Goal: Task Accomplishment & Management: Manage account settings

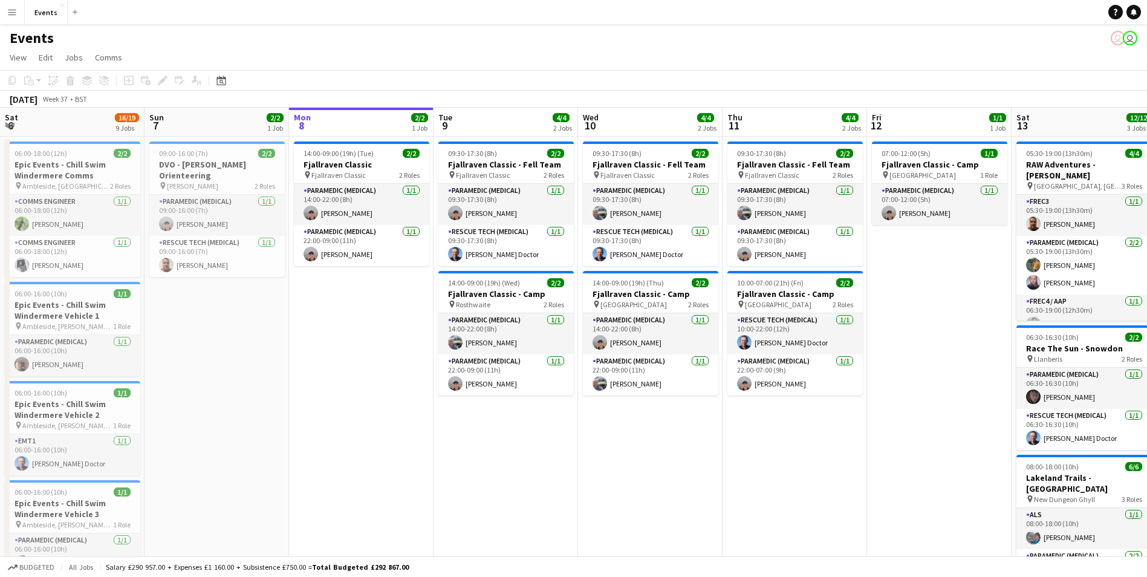
scroll to position [0, 394]
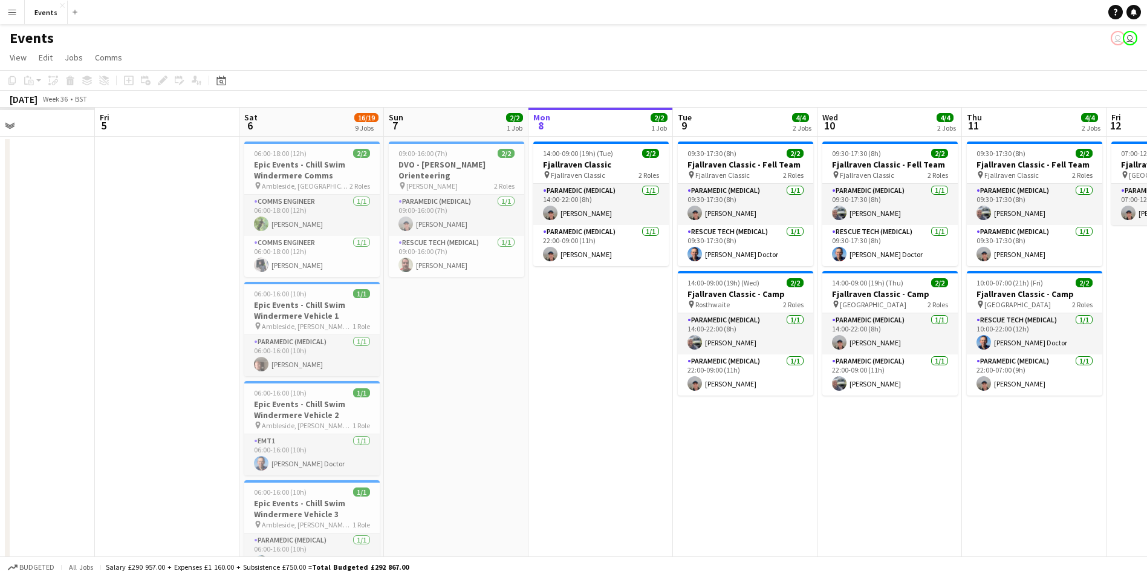
drag, startPoint x: 764, startPoint y: 360, endPoint x: 979, endPoint y: 357, distance: 215.4
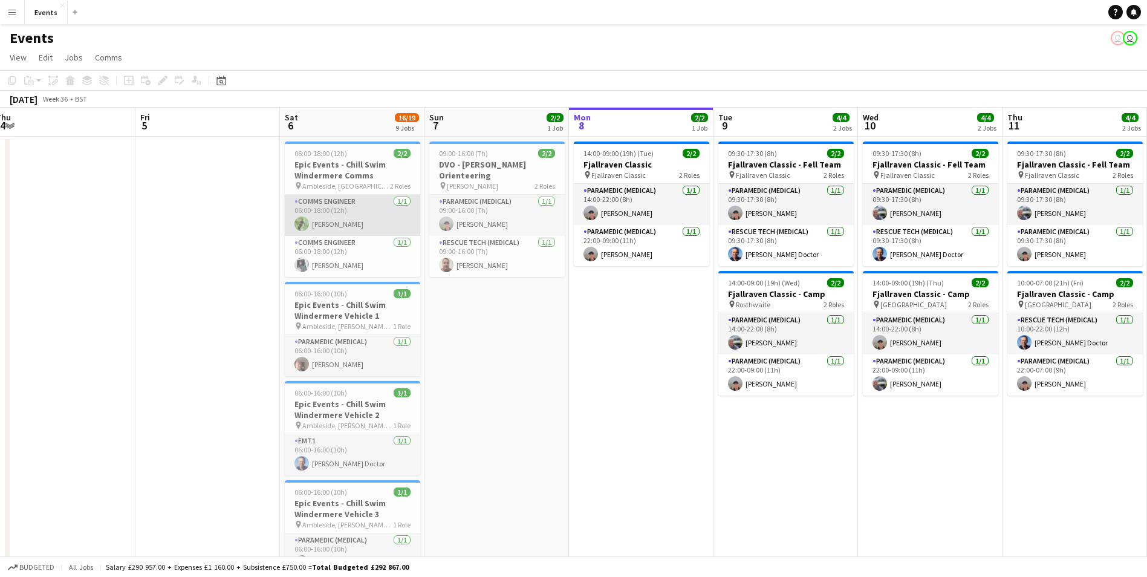
click at [336, 222] on app-card-role "Comms Engineer [DATE] 06:00-18:00 (12h) [PERSON_NAME]" at bounding box center [352, 215] width 135 height 41
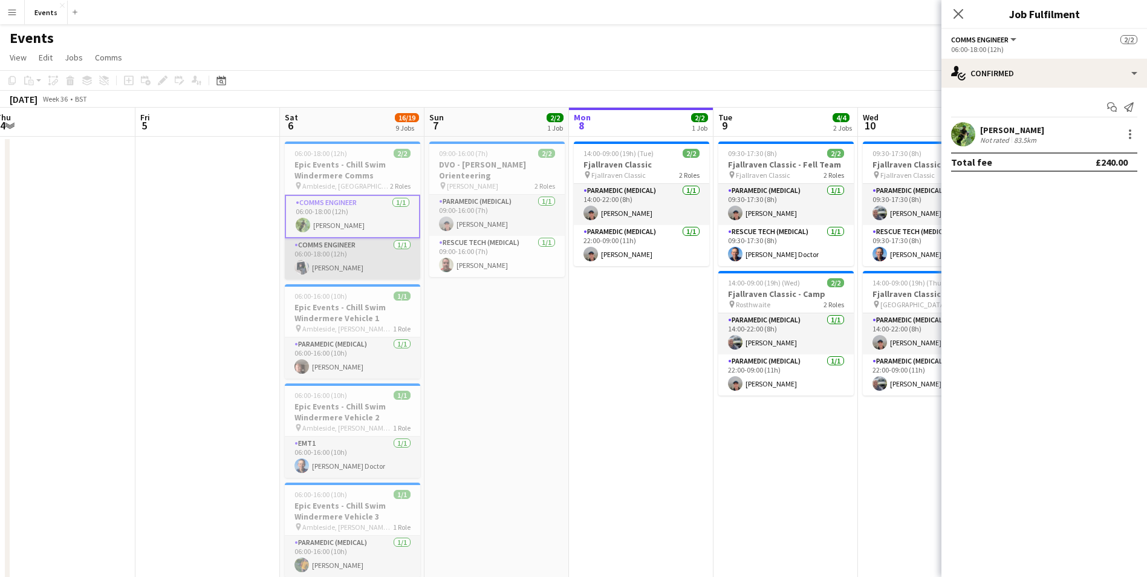
click at [330, 273] on app-card-role "Comms Engineer [DATE] 06:00-18:00 (12h) [PERSON_NAME]" at bounding box center [352, 258] width 135 height 41
click at [331, 270] on app-card-role "Comms Engineer [DATE] 06:00-18:00 (12h) [PERSON_NAME]" at bounding box center [352, 258] width 135 height 44
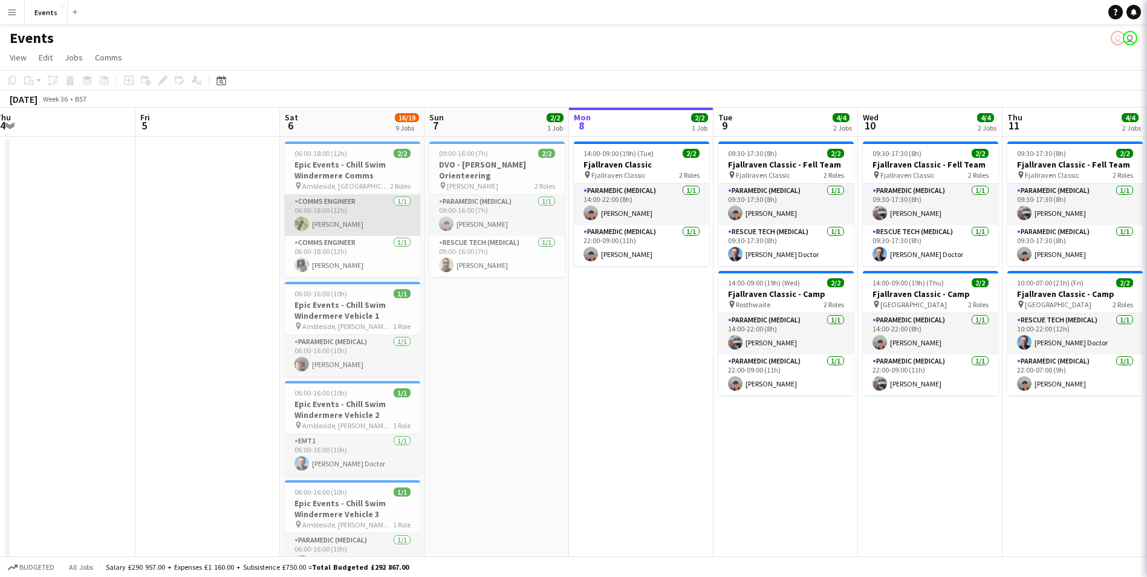
scroll to position [0, 299]
click at [331, 214] on app-card-role "Comms Engineer [DATE] 06:00-18:00 (12h) [PERSON_NAME]" at bounding box center [351, 215] width 135 height 41
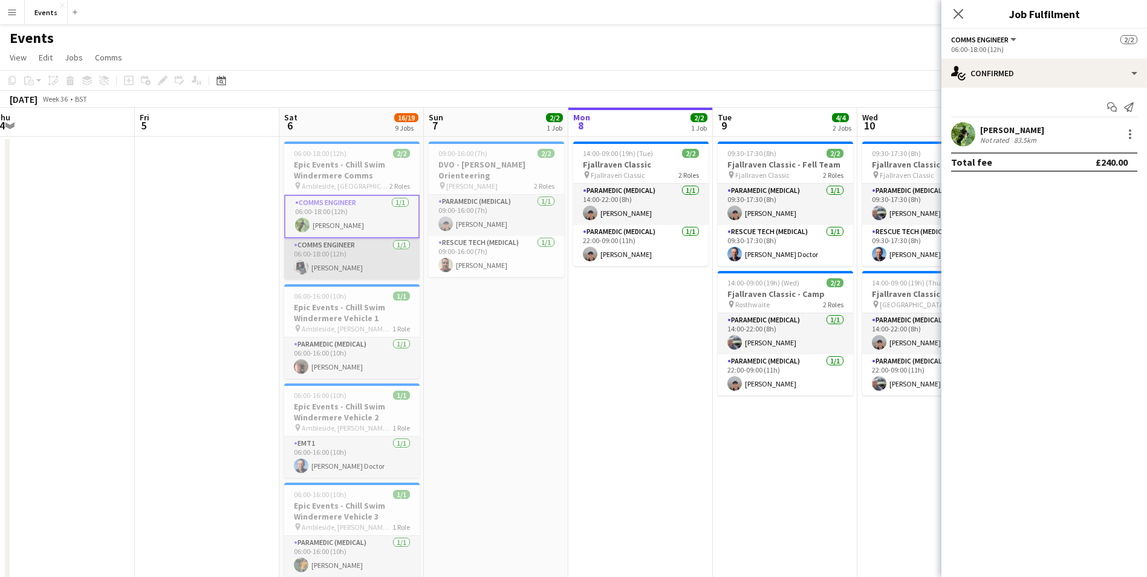
click at [324, 269] on app-card-role "Comms Engineer [DATE] 06:00-18:00 (12h) [PERSON_NAME]" at bounding box center [351, 258] width 135 height 41
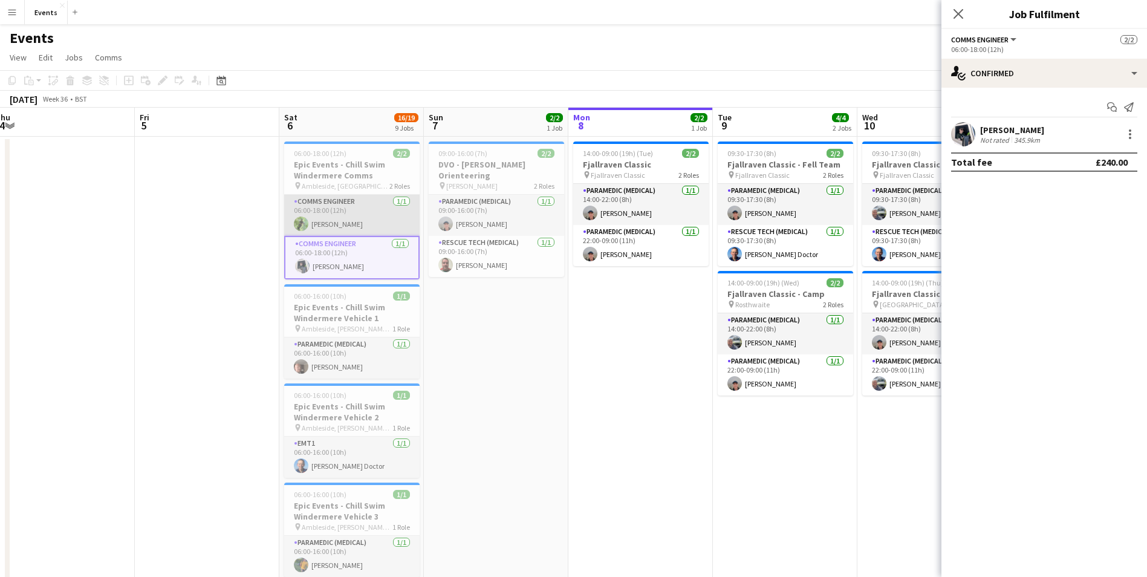
click at [346, 224] on app-card-role "Comms Engineer [DATE] 06:00-18:00 (12h) [PERSON_NAME]" at bounding box center [351, 215] width 135 height 41
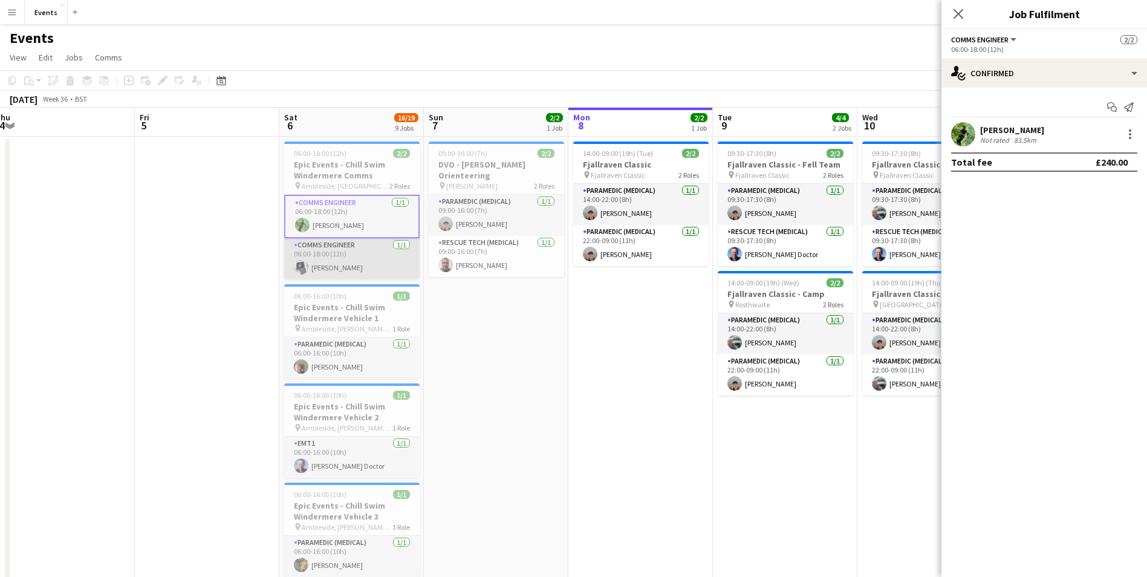
click at [349, 251] on app-card-role "Comms Engineer [DATE] 06:00-18:00 (12h) [PERSON_NAME]" at bounding box center [351, 258] width 135 height 41
click at [950, 14] on div "Close pop-in" at bounding box center [959, 14] width 34 height 28
click at [954, 15] on icon "Close pop-in" at bounding box center [958, 13] width 11 height 11
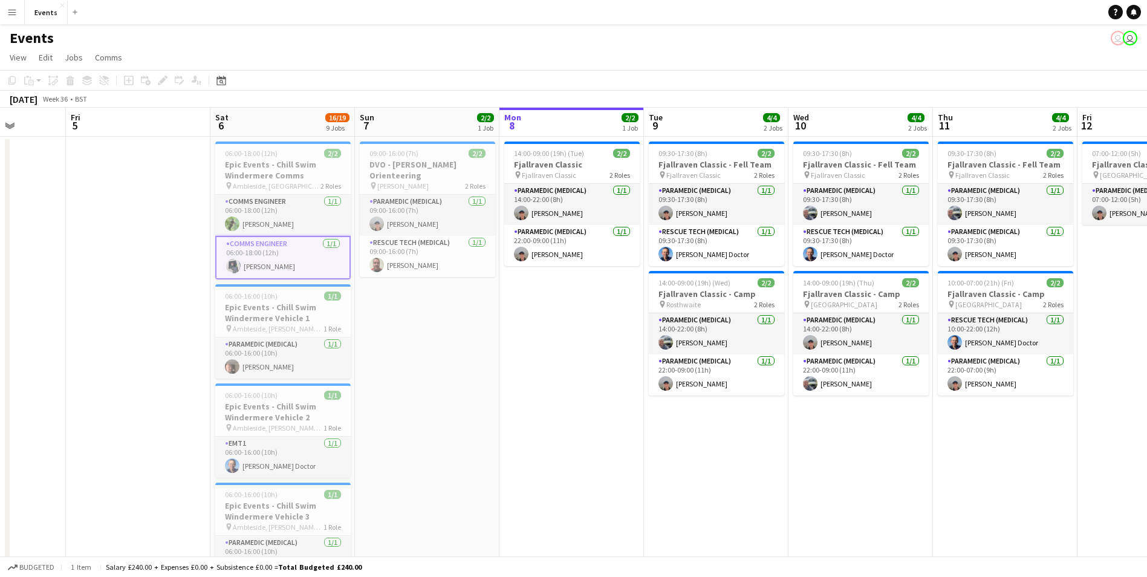
drag, startPoint x: 669, startPoint y: 452, endPoint x: 242, endPoint y: 366, distance: 435.7
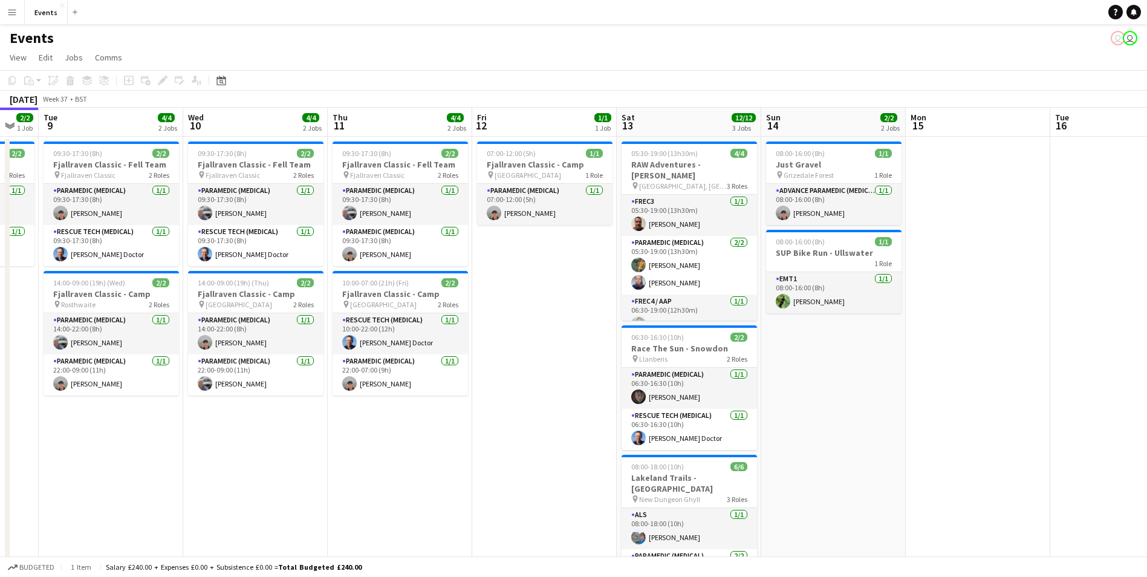
scroll to position [0, 402]
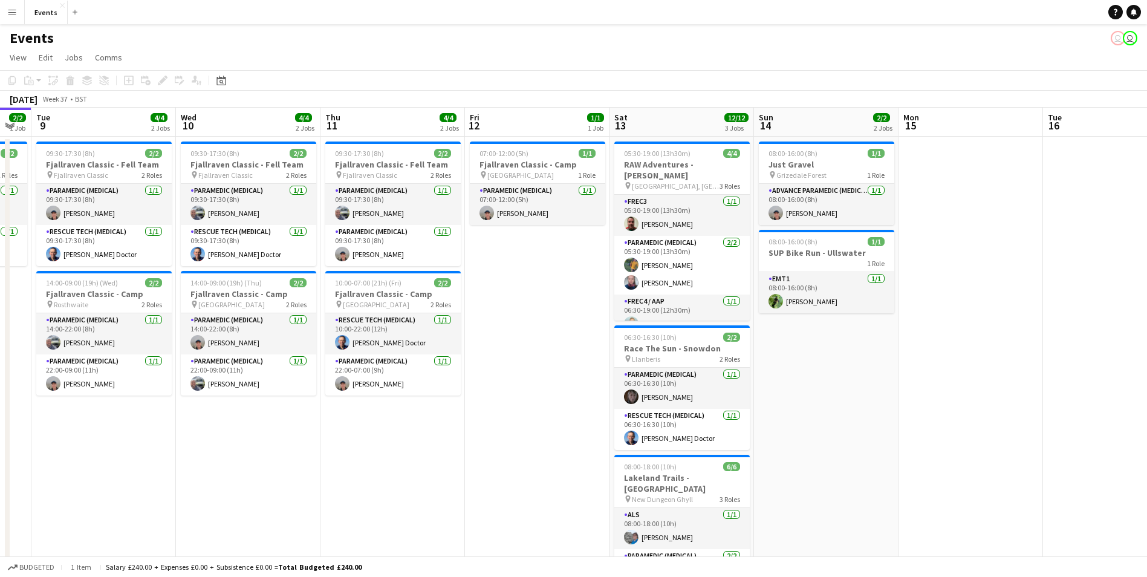
drag, startPoint x: 622, startPoint y: 428, endPoint x: 469, endPoint y: 396, distance: 156.5
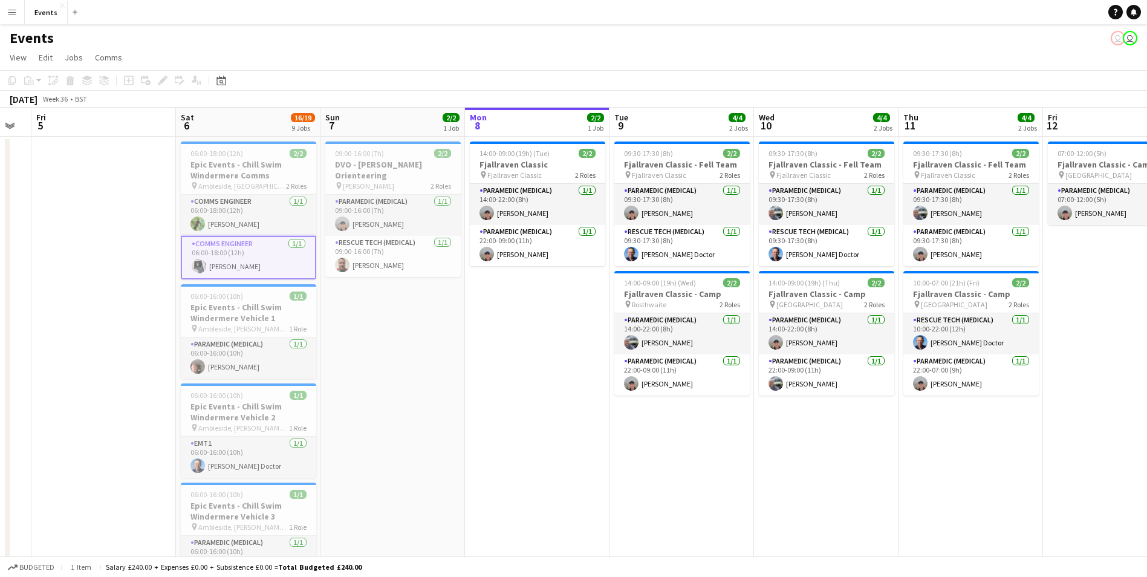
scroll to position [0, 374]
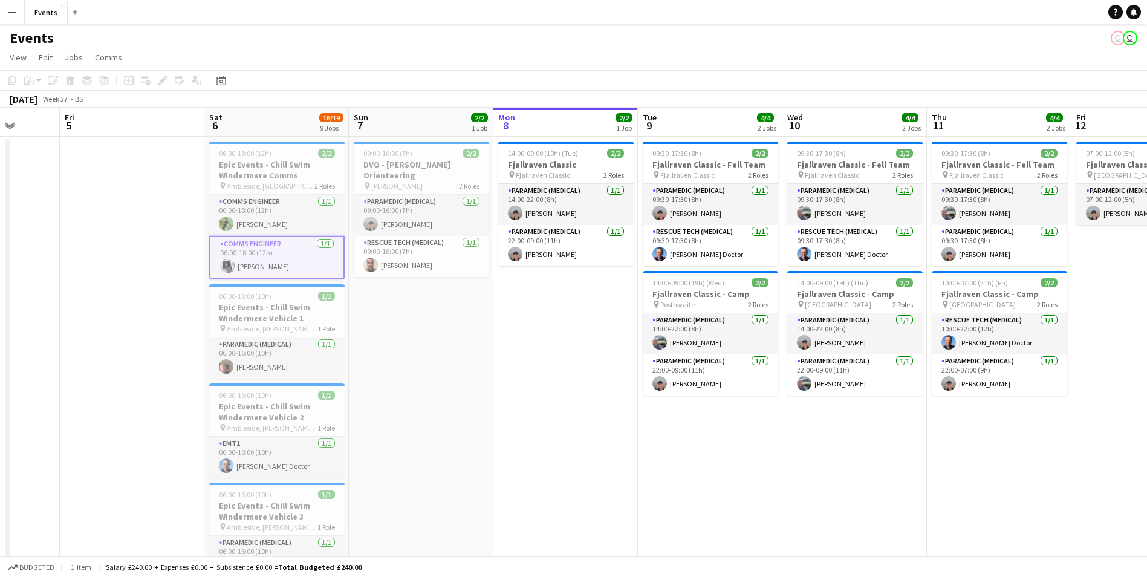
drag, startPoint x: 947, startPoint y: 363, endPoint x: 1158, endPoint y: 365, distance: 211.1
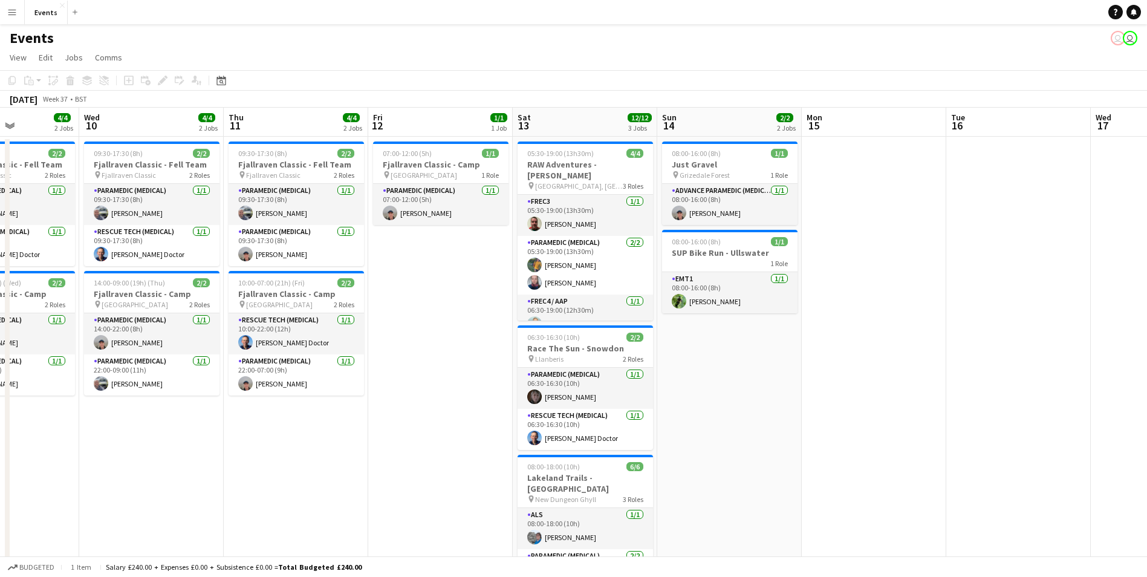
scroll to position [0, 364]
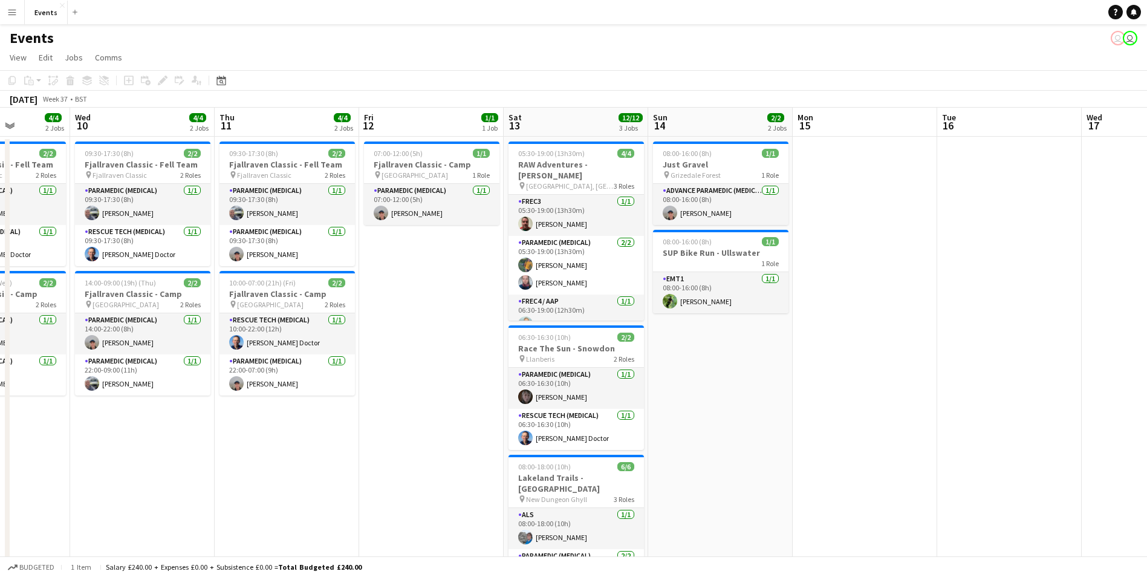
drag, startPoint x: 775, startPoint y: 536, endPoint x: 183, endPoint y: 464, distance: 595.9
click at [711, 298] on app-card-role "EMT1 [DATE] 08:00-16:00 (8h) [PERSON_NAME]" at bounding box center [720, 292] width 135 height 41
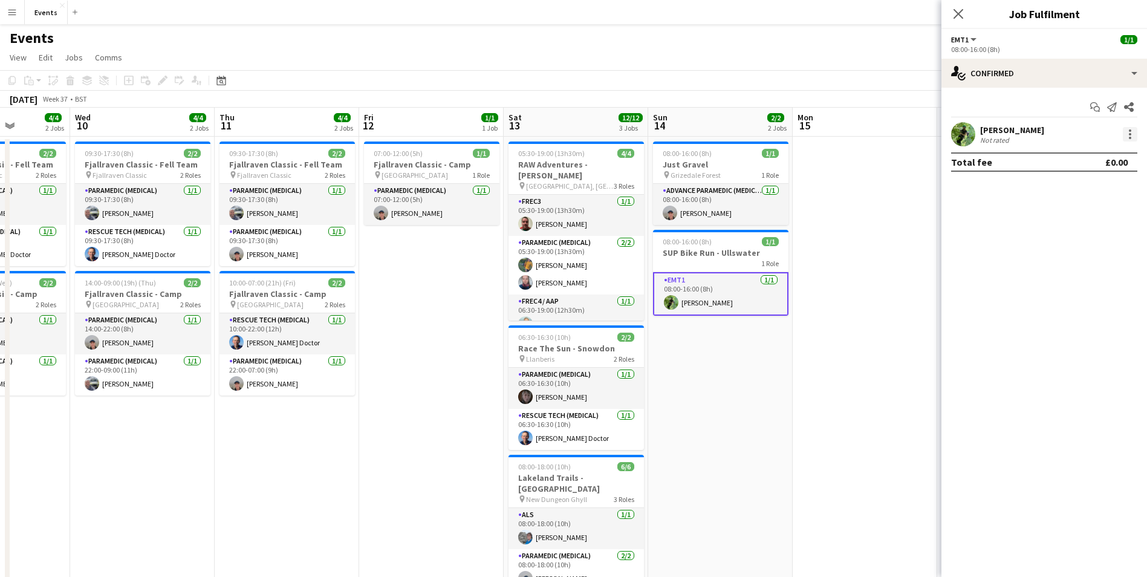
click at [1135, 134] on div at bounding box center [1130, 134] width 15 height 15
click at [1098, 165] on button "Edit fee" at bounding box center [1090, 156] width 94 height 29
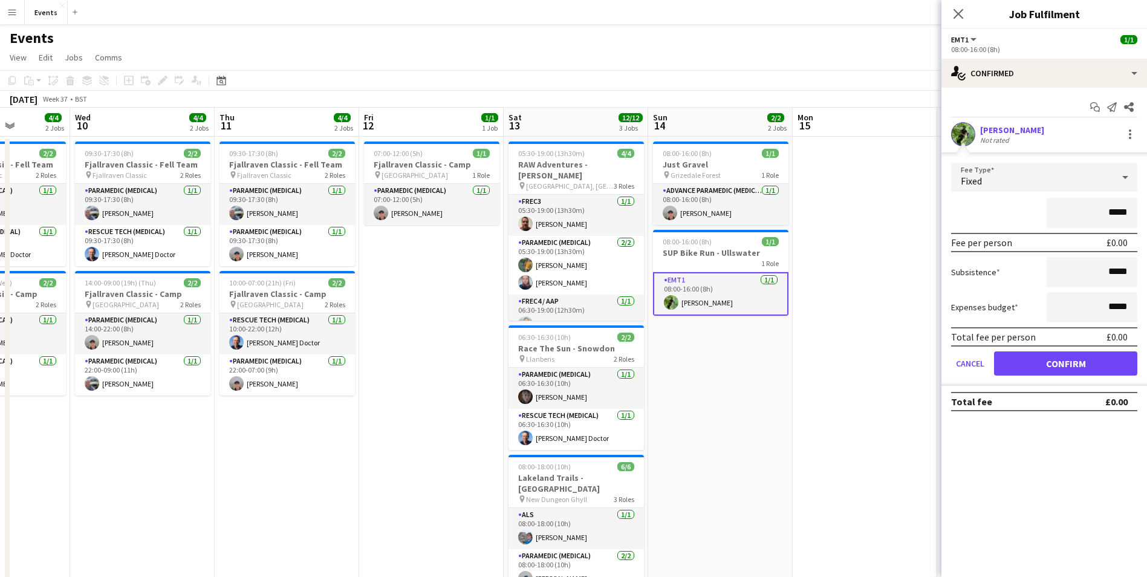
click at [1117, 212] on input "*****" at bounding box center [1092, 213] width 91 height 30
type input "**"
type input "*******"
click at [1071, 387] on app-confirmed-crew "[PERSON_NAME] Not rated Fee Type Fixed ******* Fee per person £150.00 Subsisten…" at bounding box center [1045, 266] width 206 height 289
drag, startPoint x: 1073, startPoint y: 373, endPoint x: 1006, endPoint y: 79, distance: 301.0
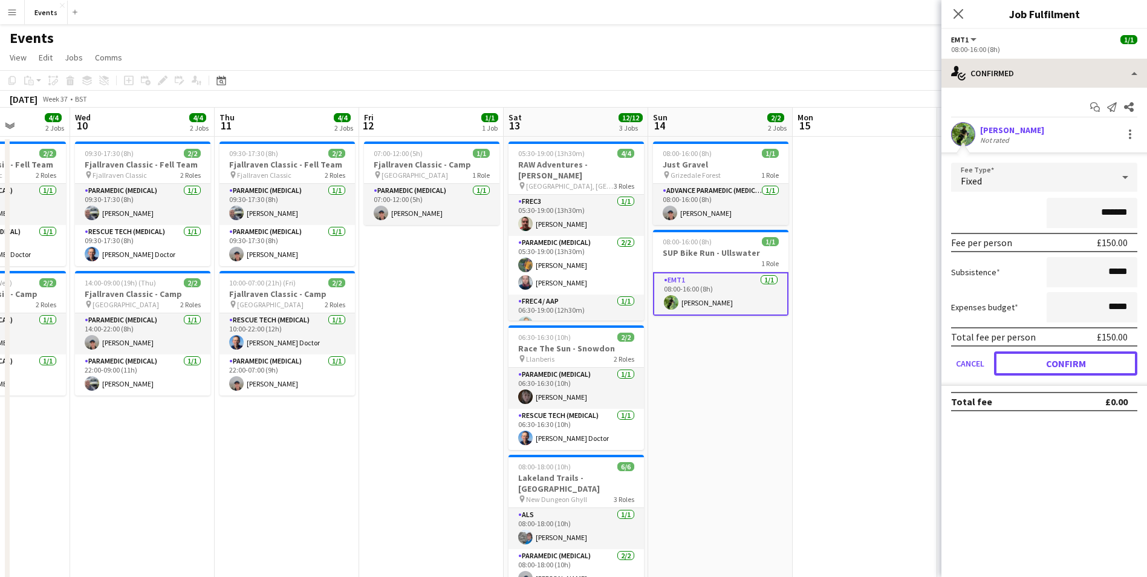
click at [1073, 372] on button "Confirm" at bounding box center [1065, 363] width 143 height 24
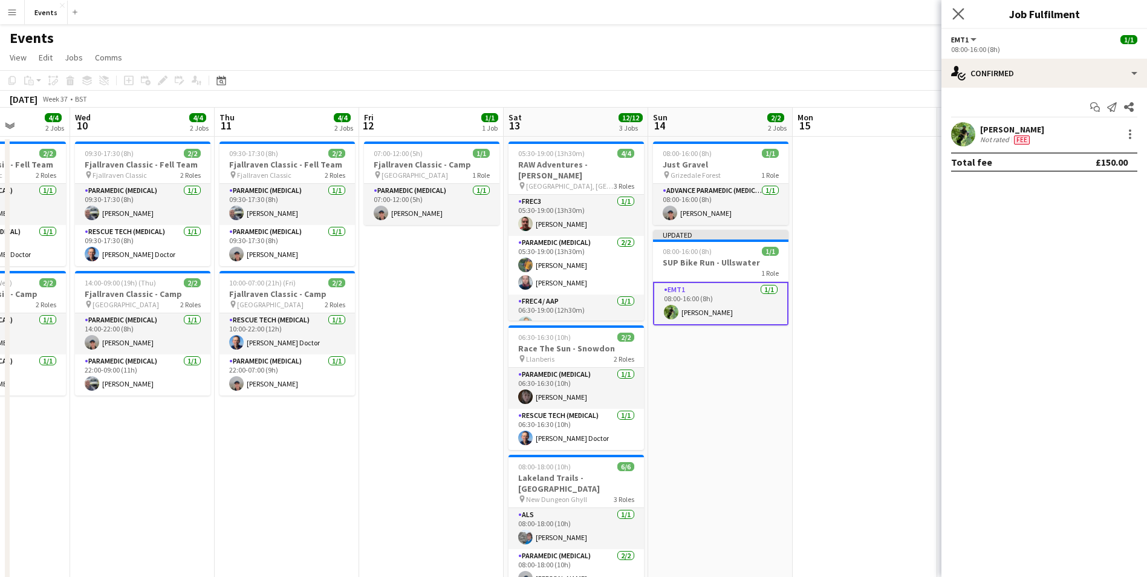
click at [958, 20] on app-icon "Close pop-in" at bounding box center [959, 14] width 18 height 18
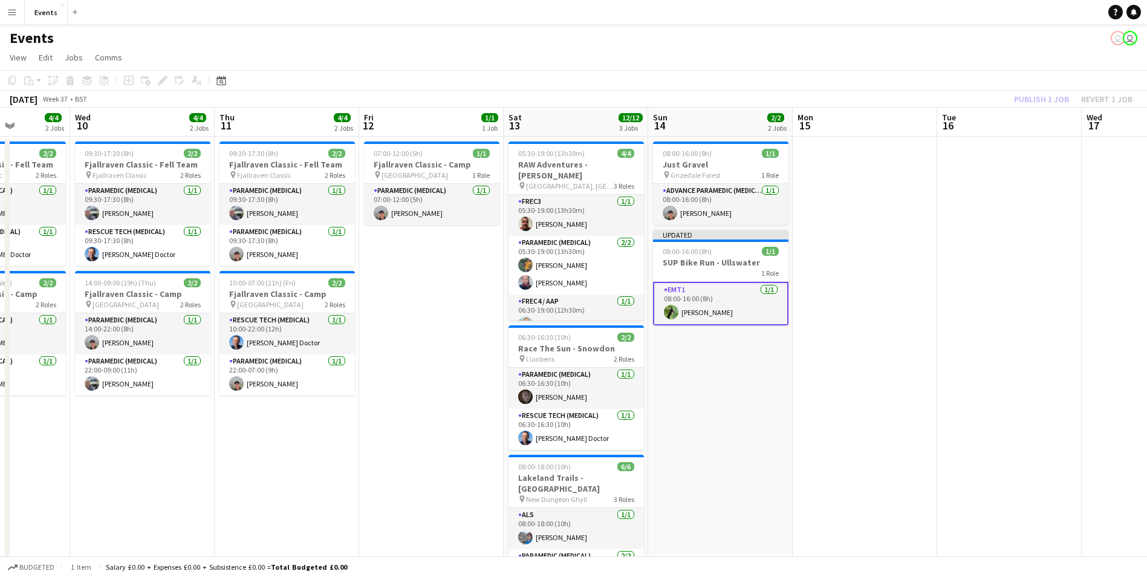
click at [1048, 99] on div "Publish 1 job Revert 1 job" at bounding box center [1074, 99] width 148 height 16
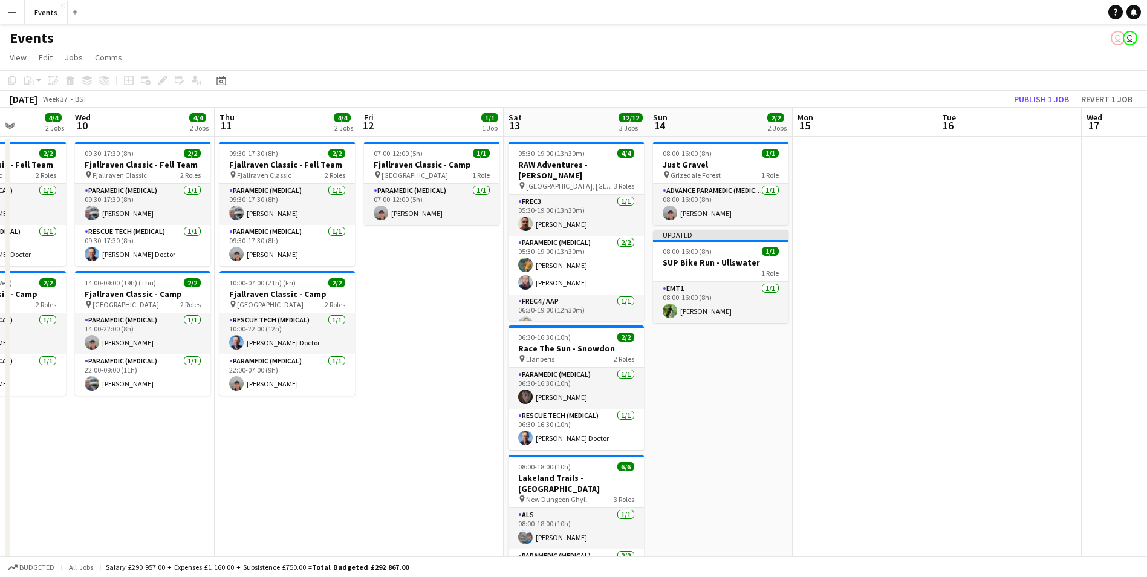
click at [1057, 84] on app-toolbar "Copy Paste Paste Ctrl+V Paste with crew Ctrl+Shift+V Paste linked Job [GEOGRAPH…" at bounding box center [573, 80] width 1147 height 21
click at [1054, 100] on button "Publish 1 job" at bounding box center [1042, 99] width 65 height 16
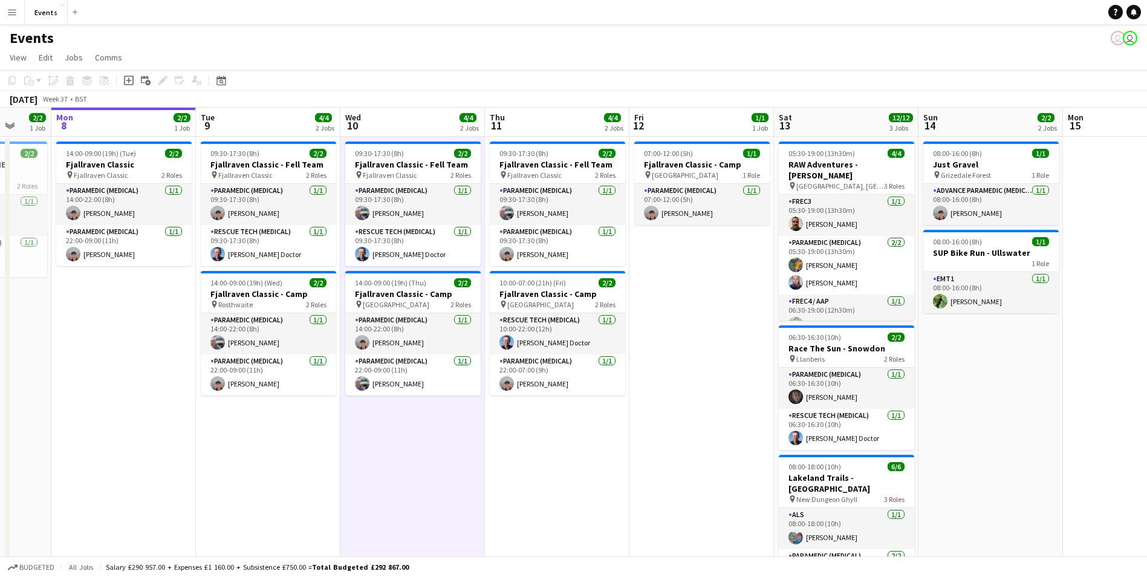
scroll to position [0, 361]
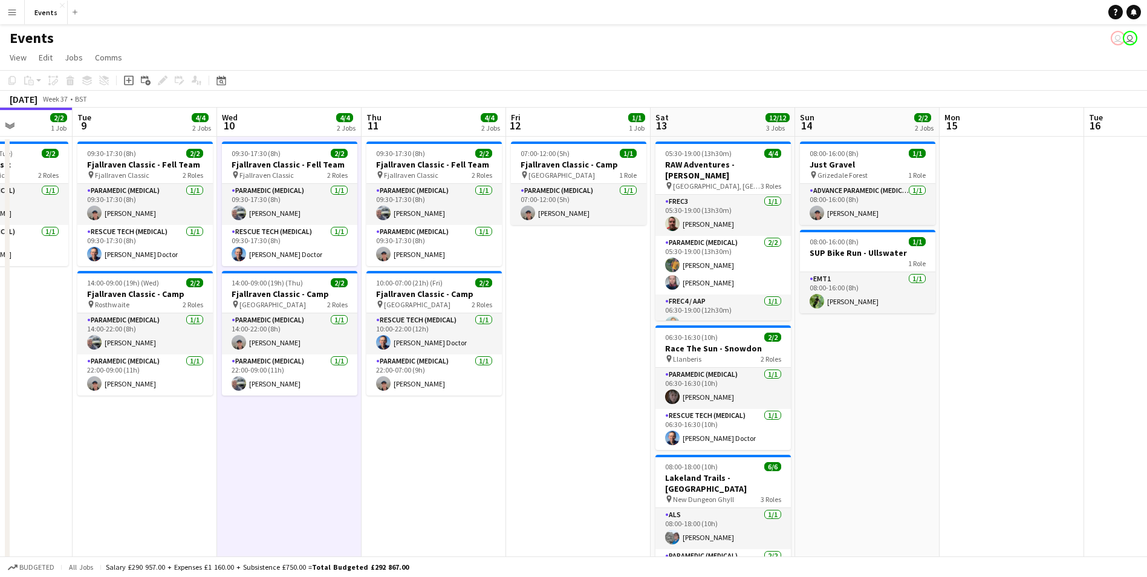
drag, startPoint x: 396, startPoint y: 442, endPoint x: 543, endPoint y: 437, distance: 147.1
